Goal: Task Accomplishment & Management: Use online tool/utility

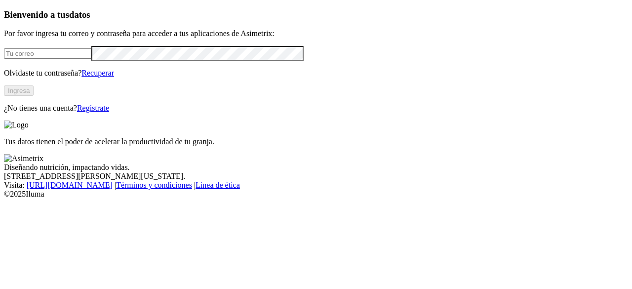
type input "[EMAIL_ADDRESS][DOMAIN_NAME]"
click at [47, 113] on div "Bienvenido a tus datos Por favor ingresa tu correo y contraseña para acceder a …" at bounding box center [316, 60] width 624 height 103
click at [34, 96] on button "Ingresa" at bounding box center [19, 90] width 30 height 10
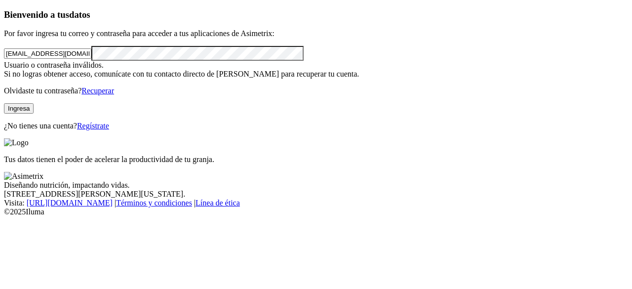
click input "submit" at bounding box center [0, 0] width 0 height 0
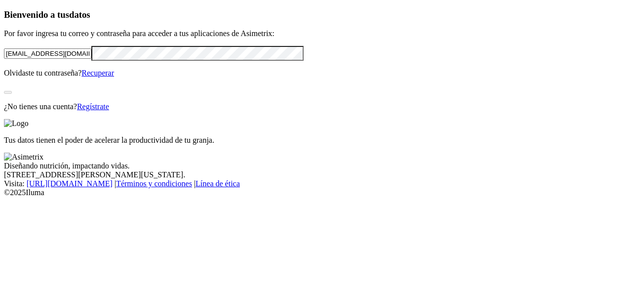
click at [57, 111] on div "Bienvenido a tus datos Por favor ingresa tu correo y contraseña para acceder a …" at bounding box center [316, 60] width 624 height 102
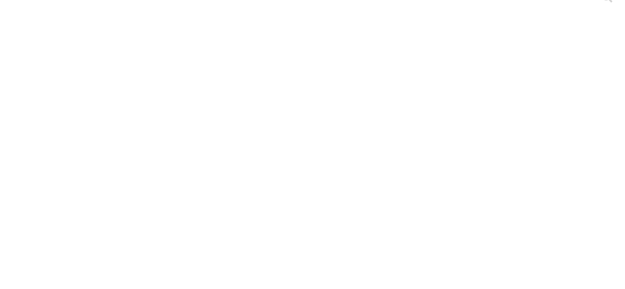
type input "EA"
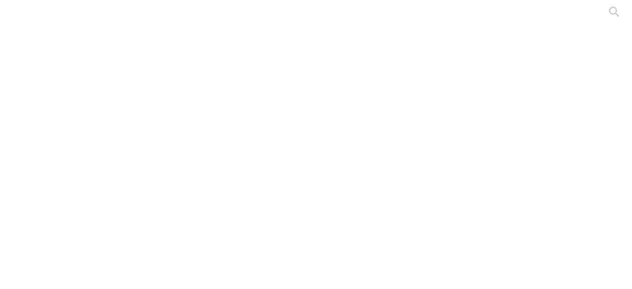
click at [161, 199] on div at bounding box center [320, 144] width 632 height 289
click at [154, 123] on div at bounding box center [320, 144] width 632 height 289
